Goal: Find specific page/section: Find specific page/section

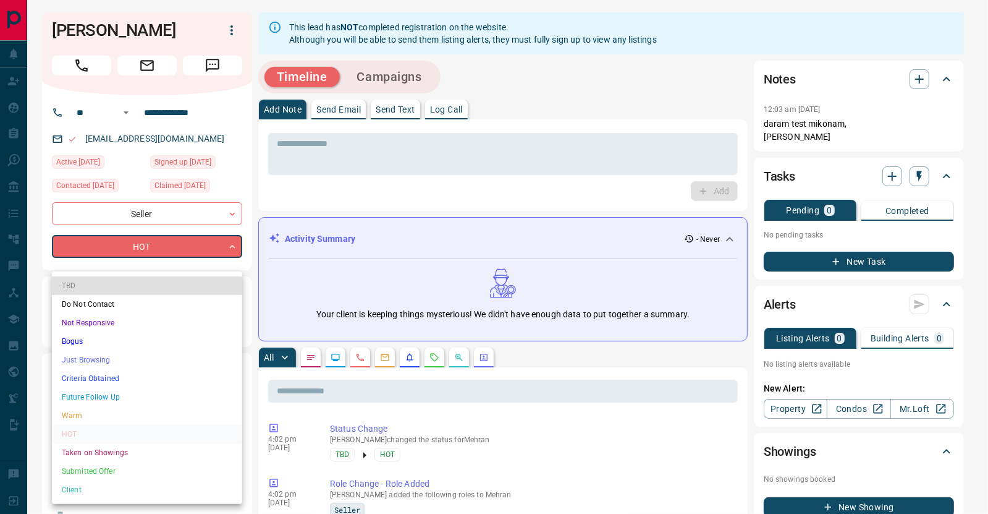
click at [77, 488] on li "Client" at bounding box center [147, 489] width 190 height 19
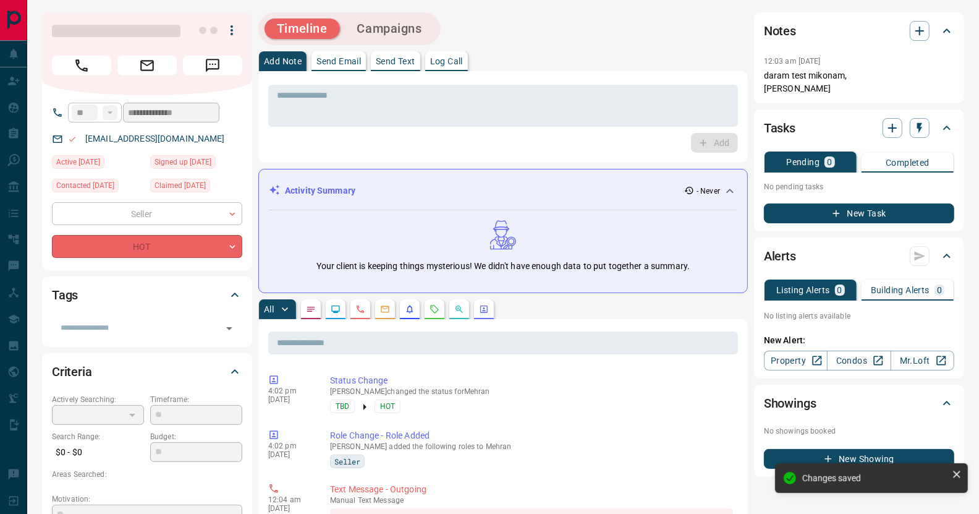
type input "**"
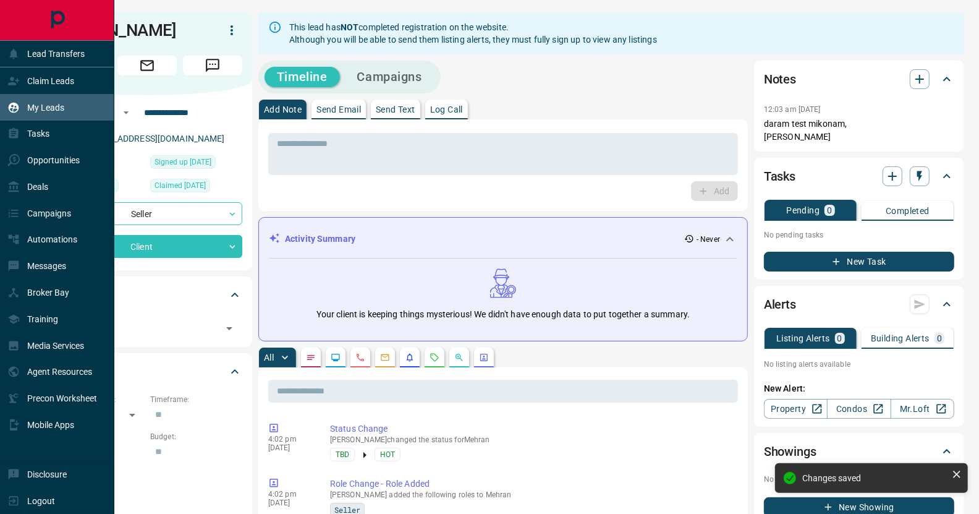
click at [41, 107] on p "My Leads" at bounding box center [45, 108] width 37 height 10
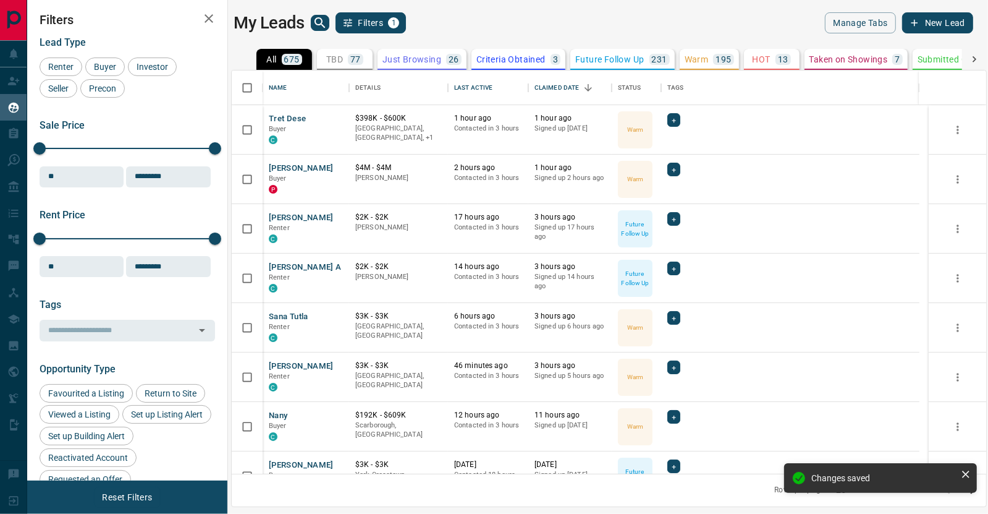
scroll to position [394, 746]
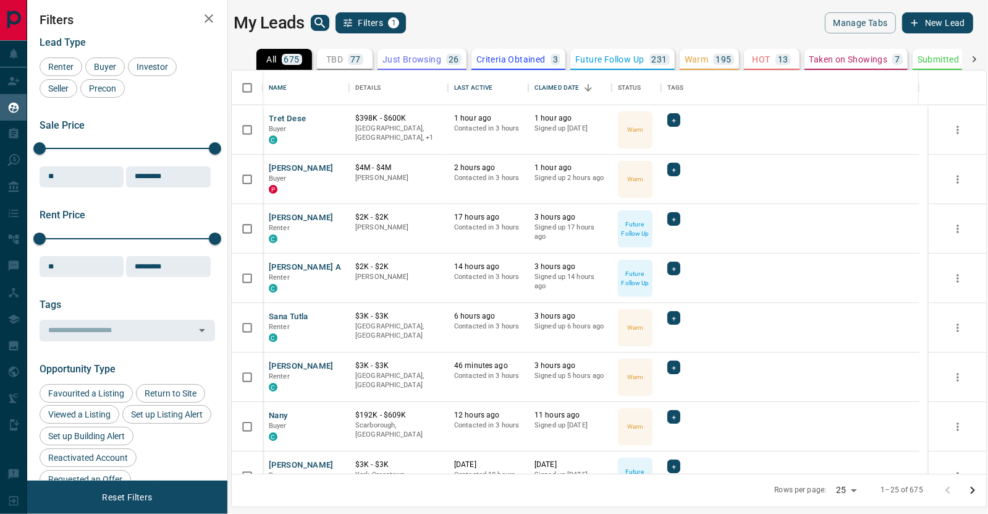
click at [317, 22] on icon "search button" at bounding box center [320, 22] width 15 height 15
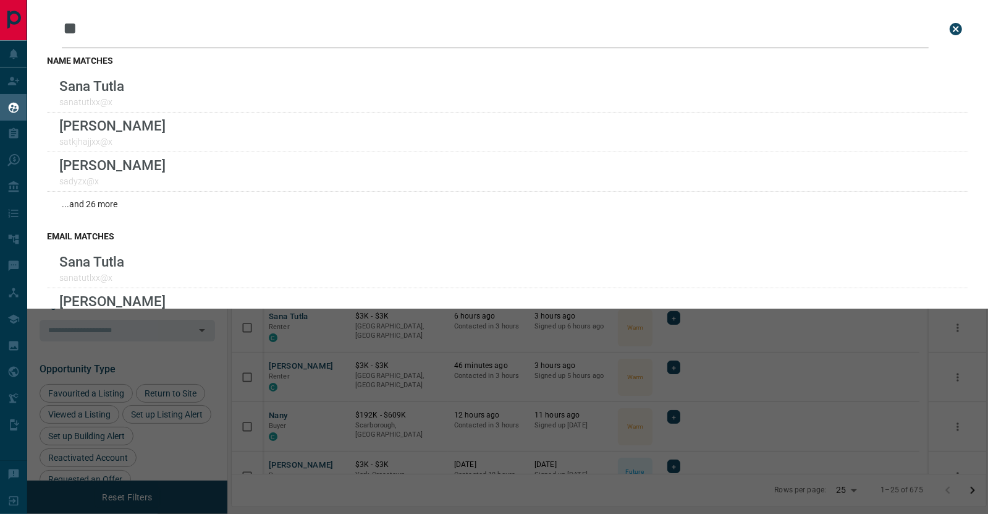
type input "*"
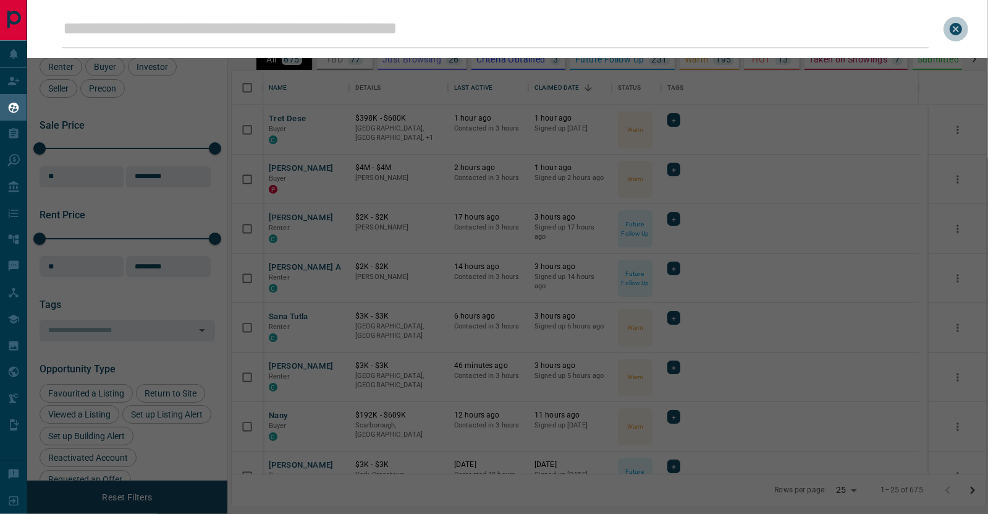
click at [951, 33] on icon "close search bar" at bounding box center [956, 29] width 12 height 12
